Goal: Book appointment/travel/reservation

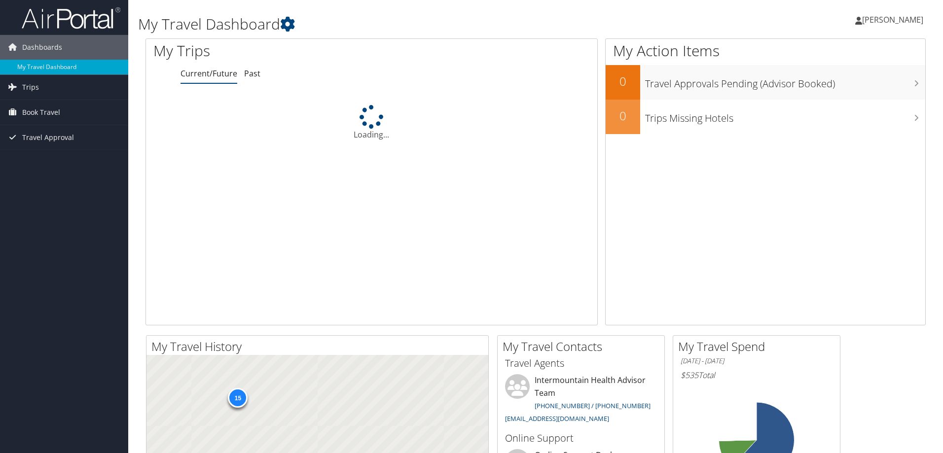
click at [58, 105] on span "Book Travel" at bounding box center [41, 112] width 38 height 25
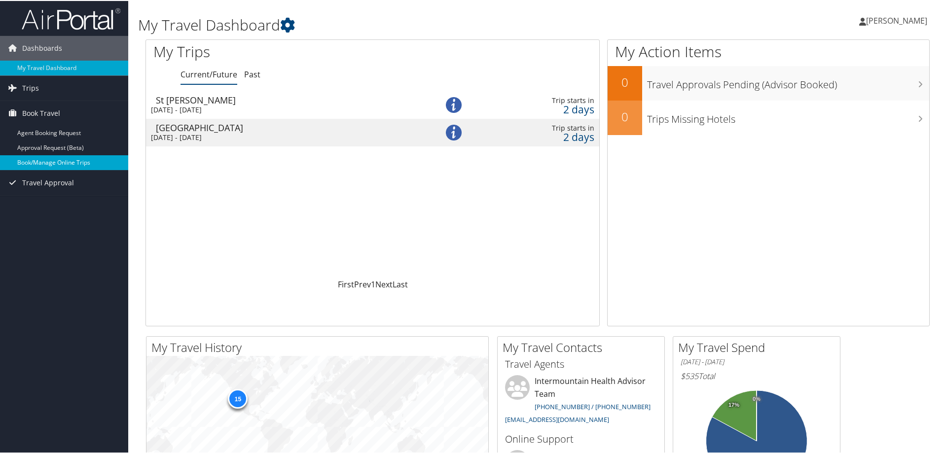
click at [55, 160] on link "Book/Manage Online Trips" at bounding box center [64, 161] width 128 height 15
